Goal: Download file/media

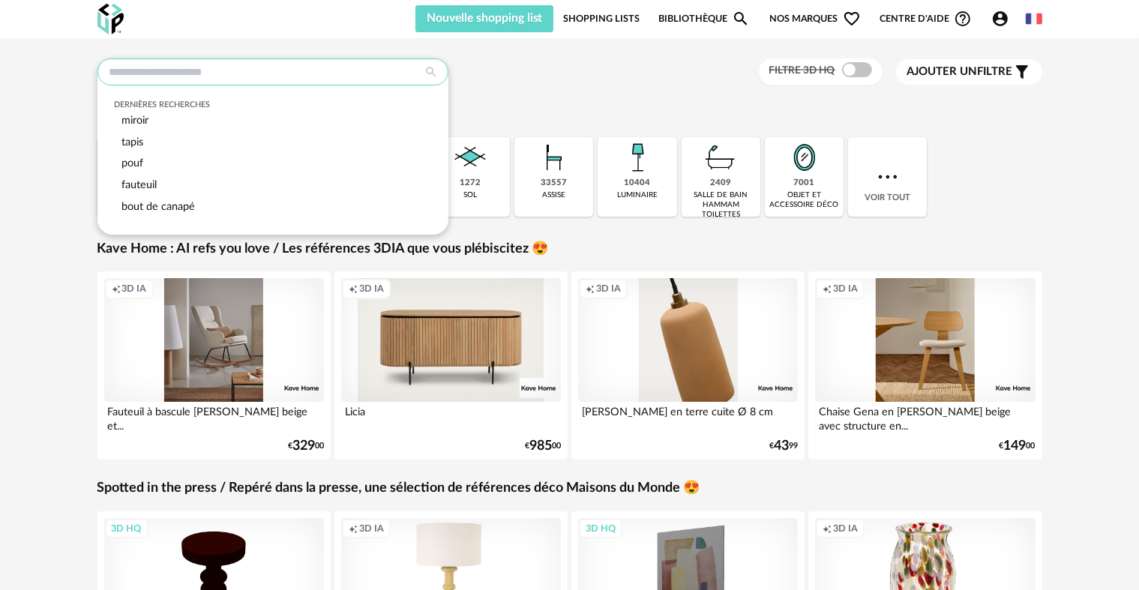
click at [276, 66] on input "text" at bounding box center [273, 72] width 351 height 27
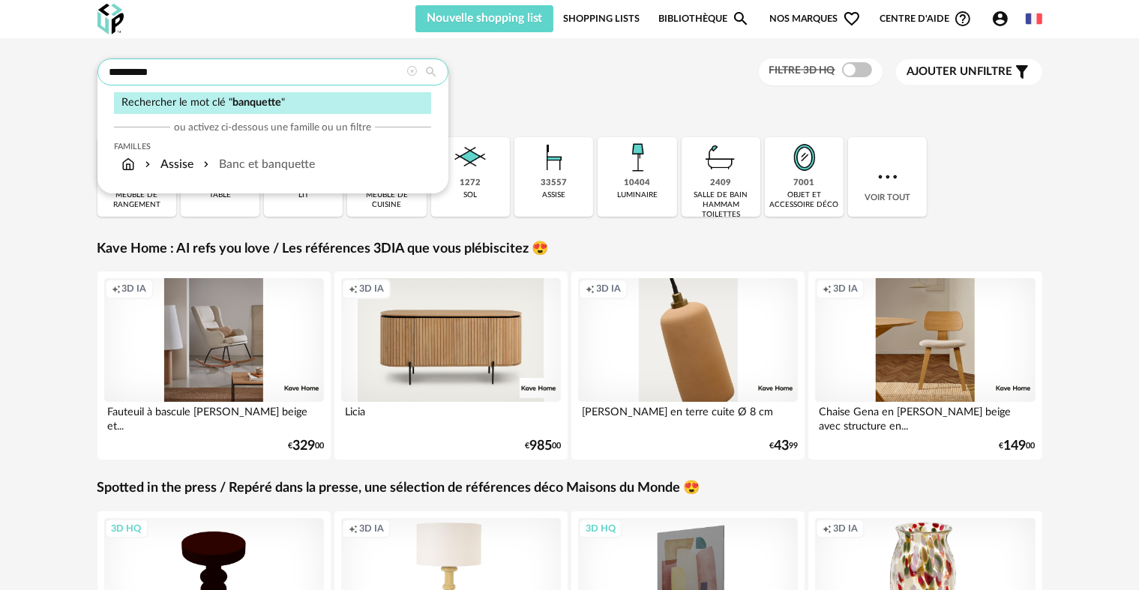
type input "*********"
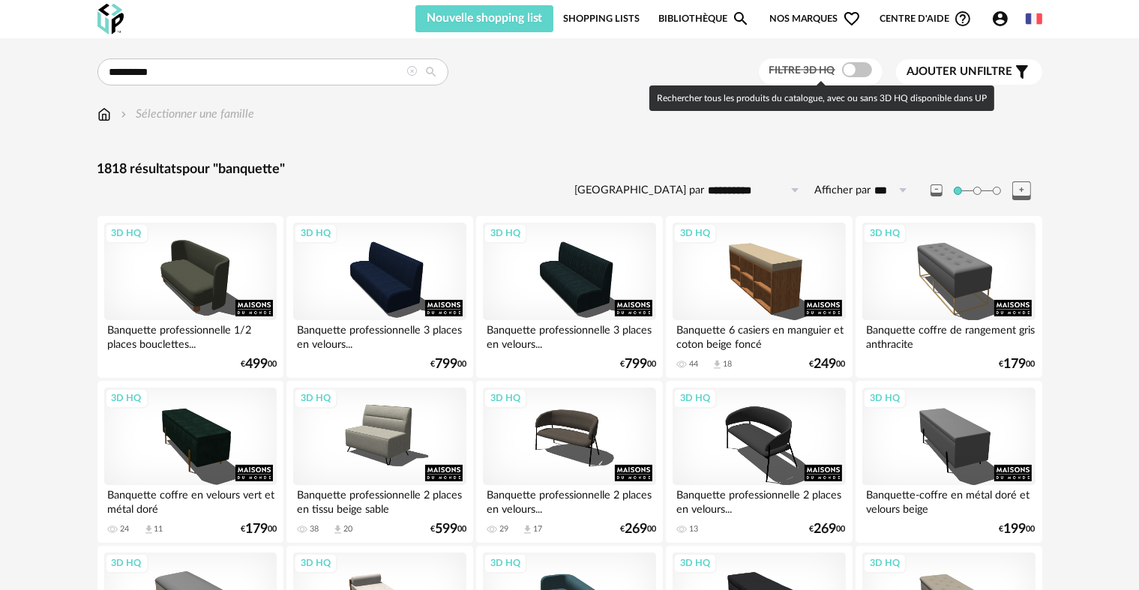
click at [849, 66] on span at bounding box center [857, 69] width 30 height 15
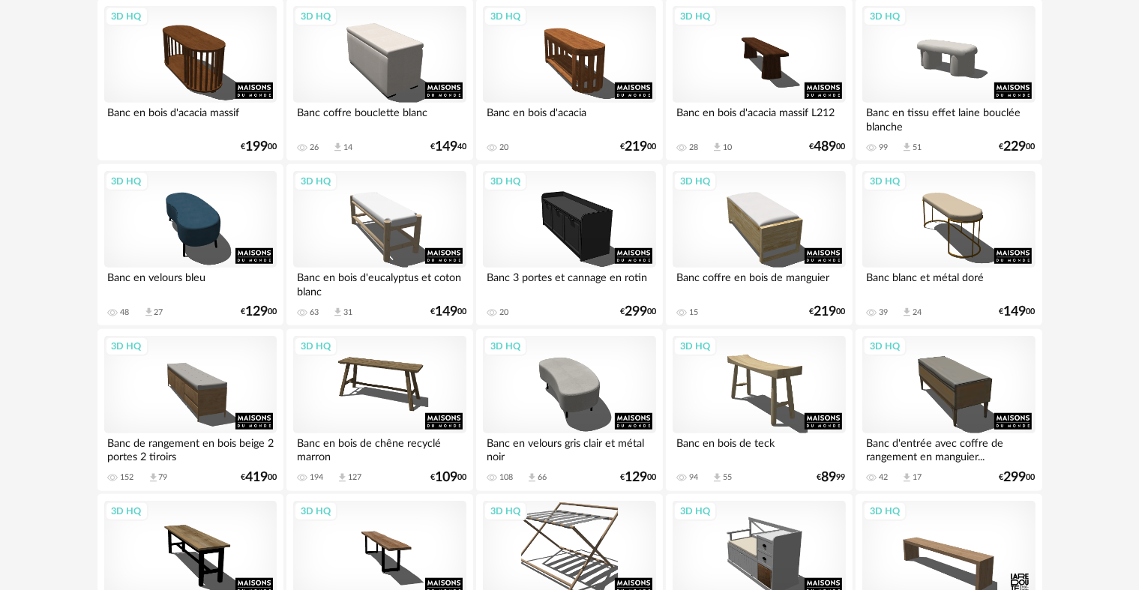
scroll to position [1050, 0]
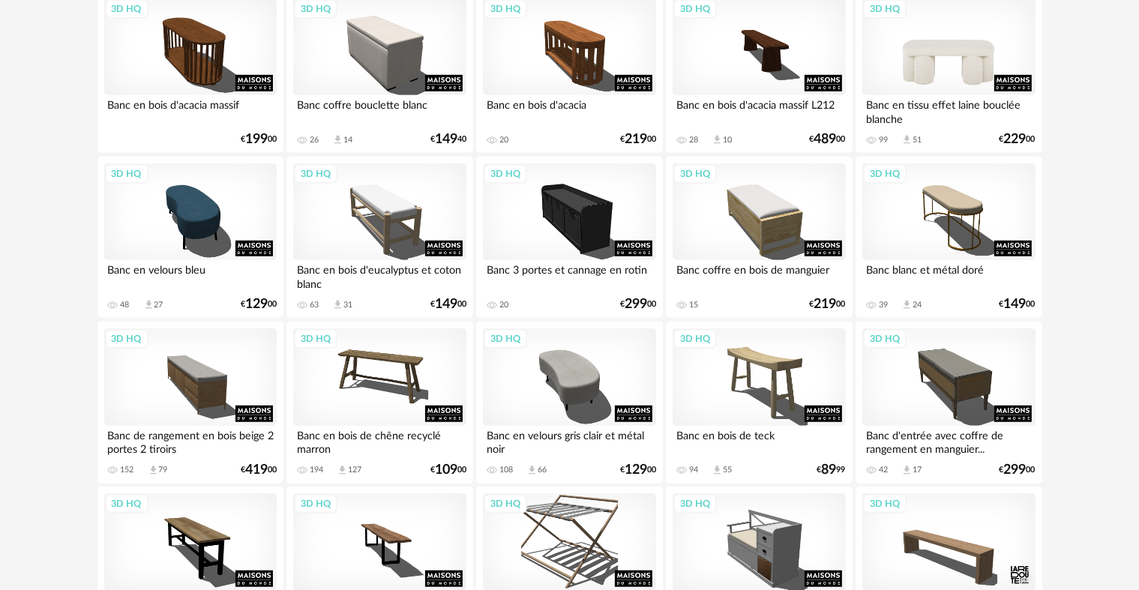
click at [927, 59] on div "3D HQ" at bounding box center [949, 47] width 173 height 98
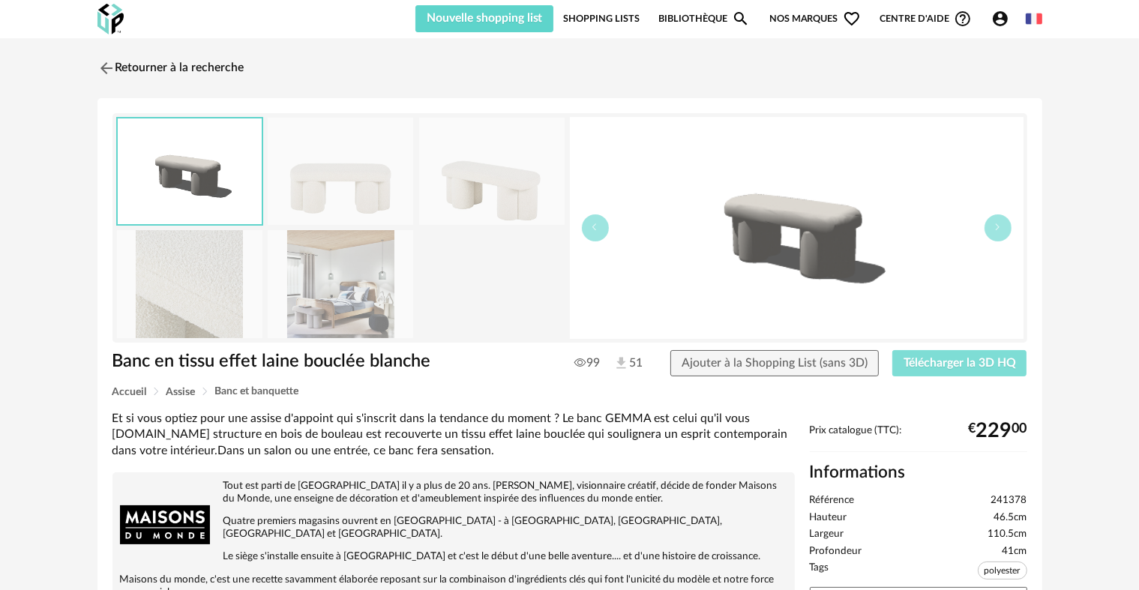
click at [952, 365] on span "Télécharger la 3D HQ" at bounding box center [960, 363] width 113 height 12
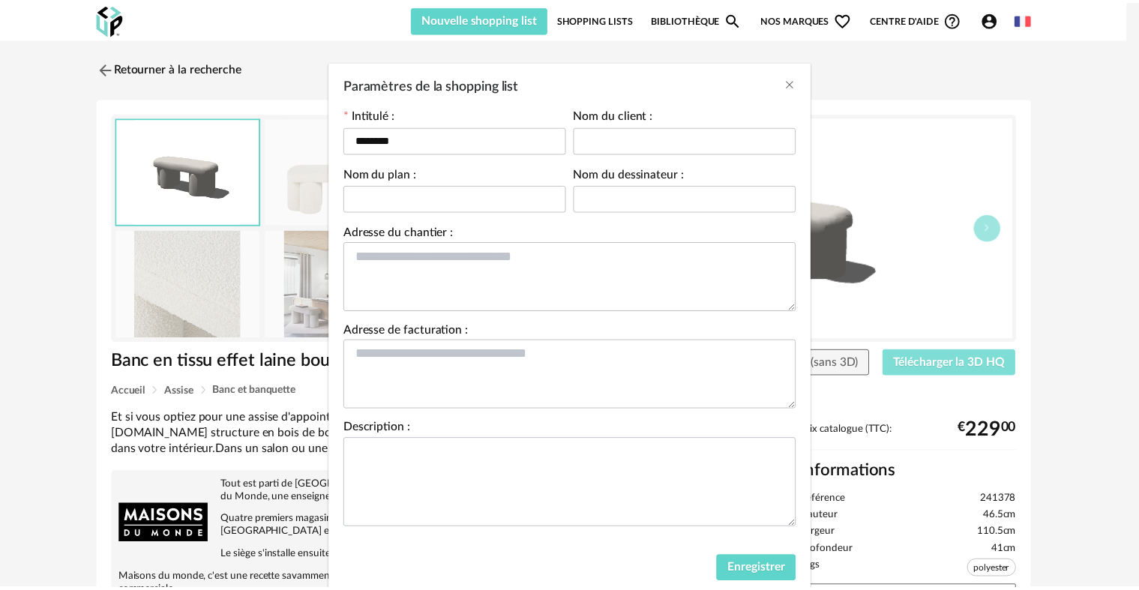
scroll to position [72, 0]
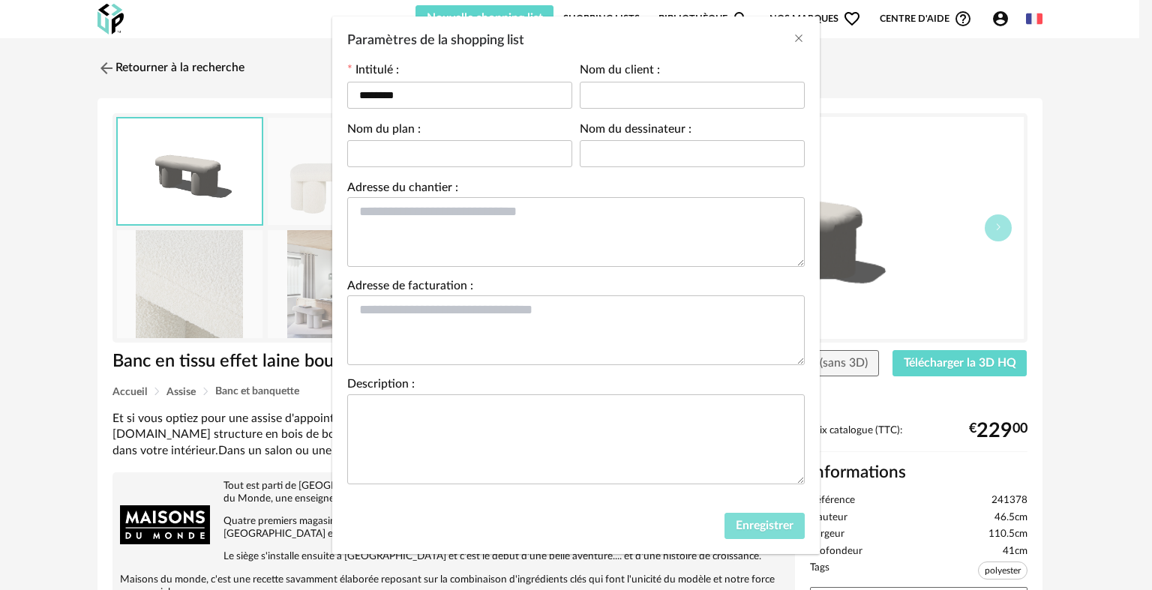
click at [740, 530] on span "Enregistrer" at bounding box center [765, 526] width 58 height 12
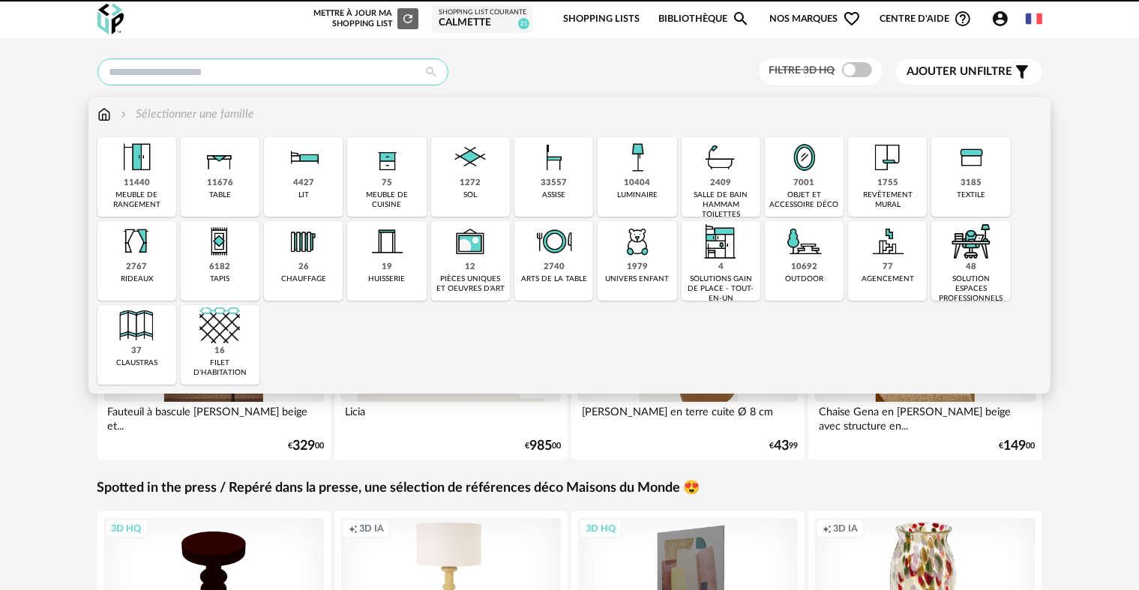
click at [227, 77] on input "text" at bounding box center [273, 72] width 351 height 27
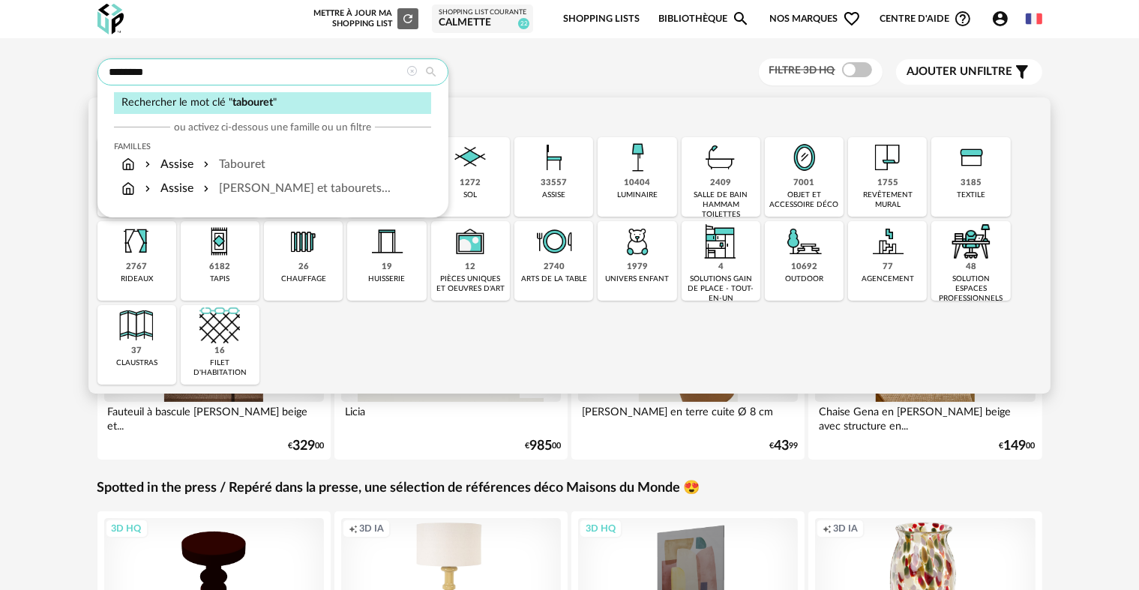
type input "********"
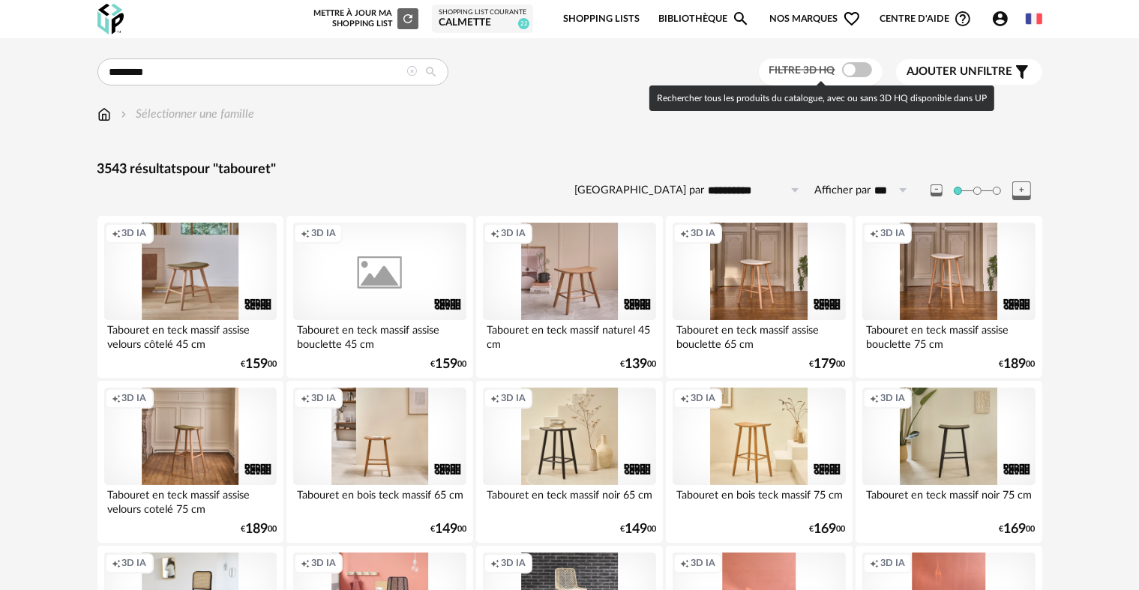
click at [849, 74] on span at bounding box center [857, 69] width 30 height 15
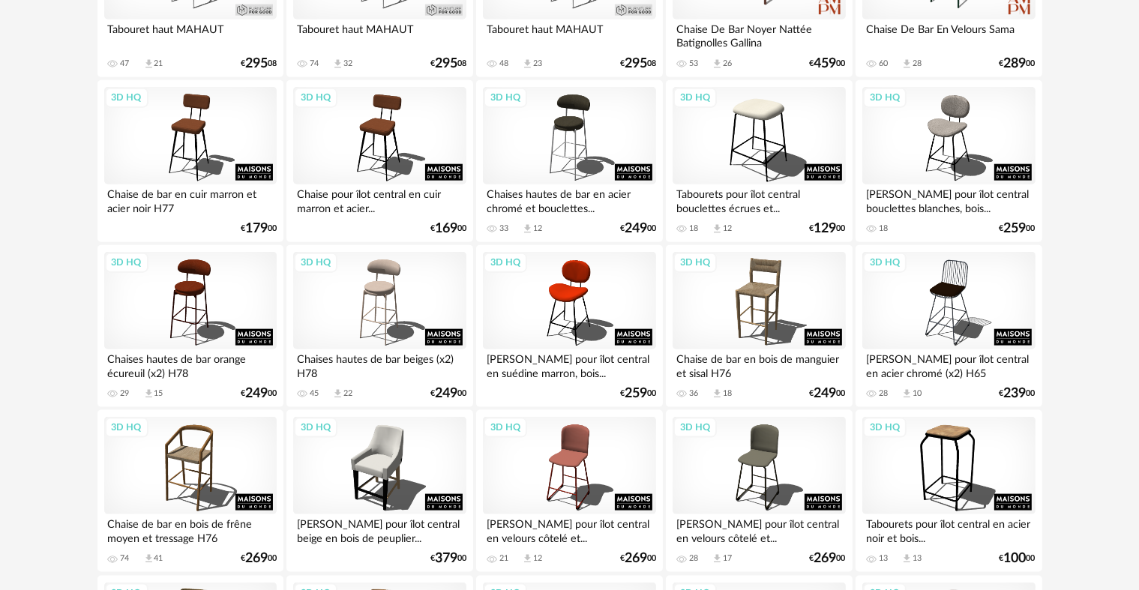
scroll to position [1725, 0]
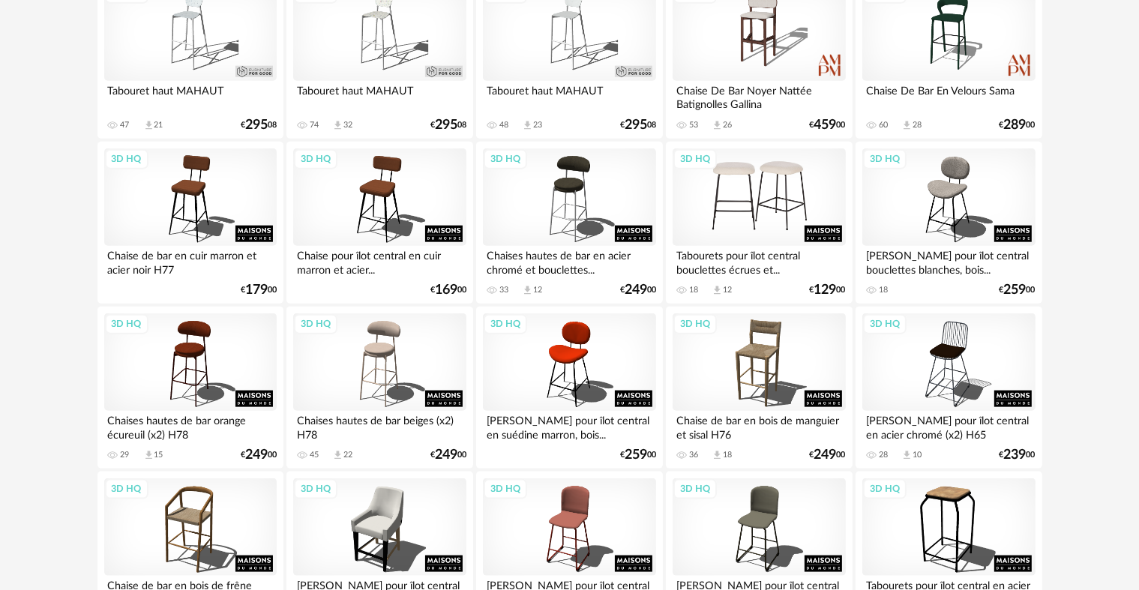
click at [762, 201] on div "3D HQ" at bounding box center [759, 198] width 173 height 98
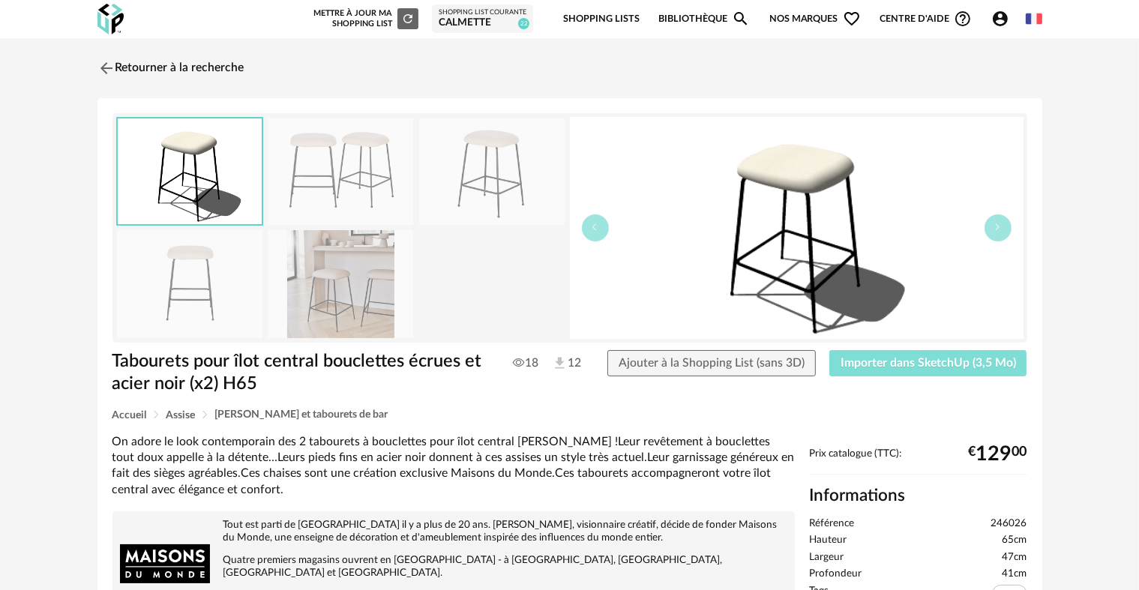
click at [890, 366] on span "Importer dans SketchUp (3,5 Mo)" at bounding box center [929, 363] width 176 height 12
